Goal: Transaction & Acquisition: Download file/media

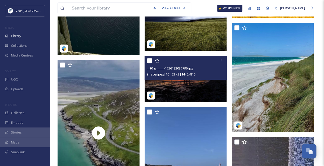
scroll to position [523, 0]
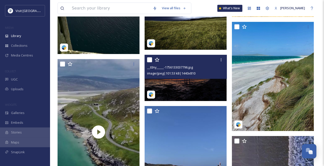
click at [197, 95] on img at bounding box center [186, 78] width 82 height 46
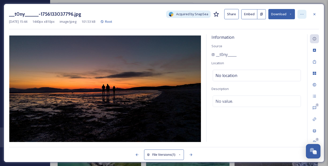
click at [304, 17] on div at bounding box center [301, 14] width 9 height 9
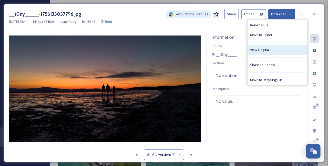
click at [277, 51] on div "View Original" at bounding box center [277, 50] width 60 height 10
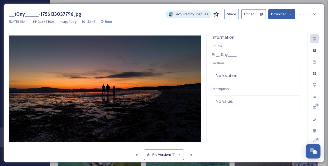
click at [291, 14] on icon at bounding box center [290, 14] width 3 height 3
click at [315, 16] on icon at bounding box center [314, 14] width 4 height 4
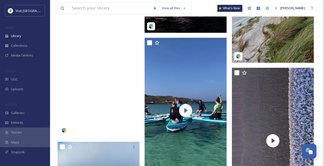
scroll to position [569, 0]
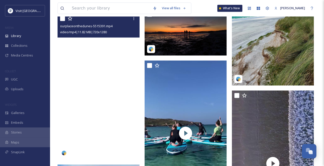
click at [102, 96] on video "ourplaceonthedunes-5515391.mp4" at bounding box center [99, 87] width 82 height 146
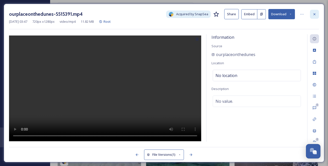
drag, startPoint x: 101, startPoint y: 129, endPoint x: 314, endPoint y: 16, distance: 241.2
click at [314, 16] on icon at bounding box center [314, 14] width 4 height 4
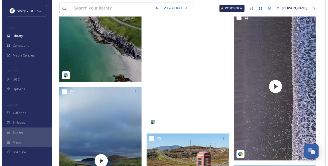
scroll to position [660, 0]
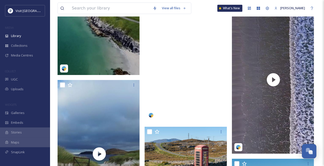
click at [207, 93] on video "surflewis-5242818.mp4" at bounding box center [186, 49] width 82 height 146
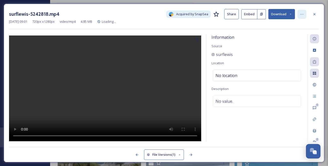
click at [302, 12] on div at bounding box center [301, 14] width 9 height 9
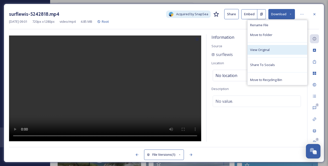
click at [273, 55] on div "View Original" at bounding box center [277, 50] width 60 height 10
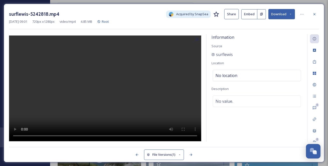
click at [293, 14] on button "Download" at bounding box center [281, 14] width 27 height 10
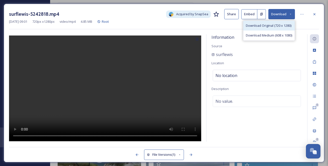
click at [282, 28] on span "Download Original (720 x 1280)" at bounding box center [269, 25] width 46 height 5
